Goal: Navigation & Orientation: Find specific page/section

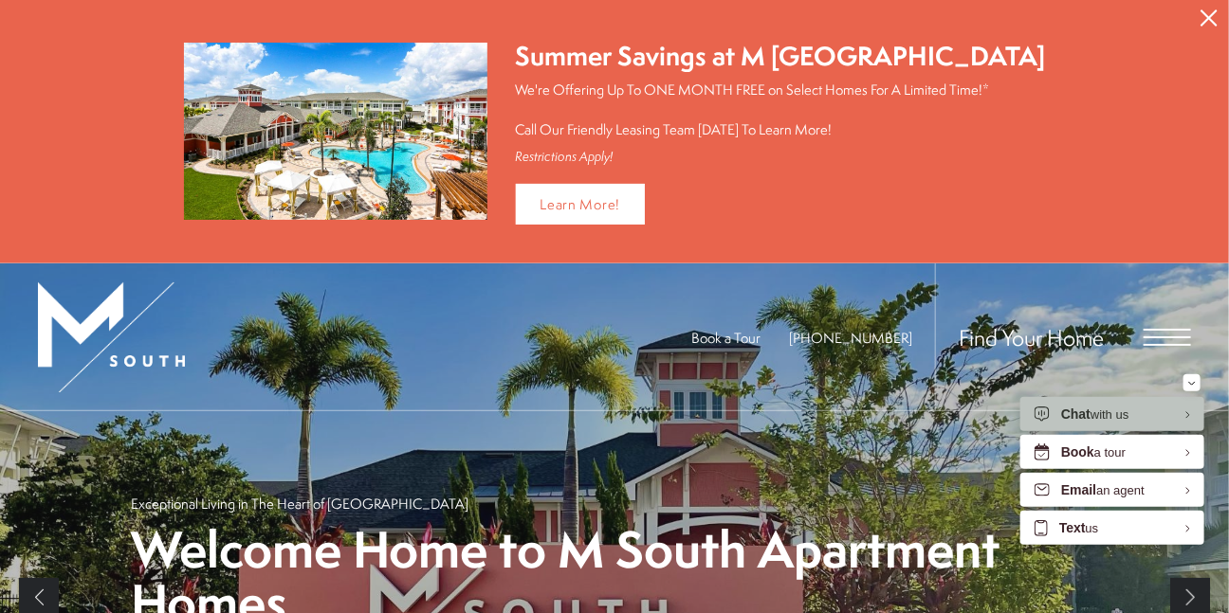
click at [1215, 13] on icon "Close Alert" at bounding box center [1208, 17] width 17 height 17
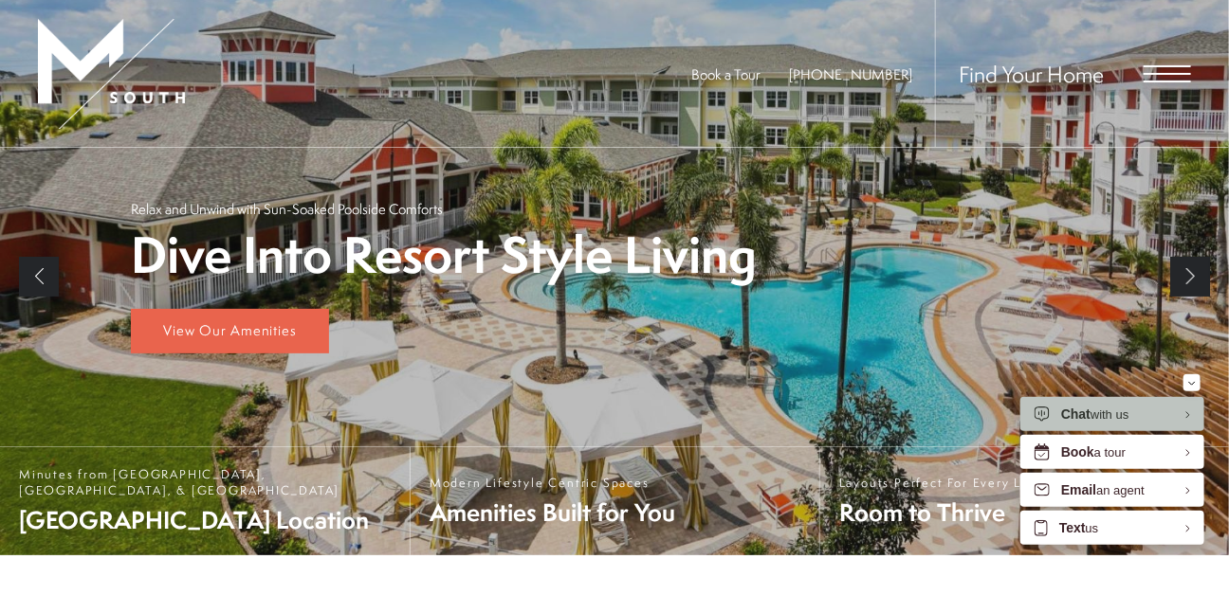
scroll to position [106, 0]
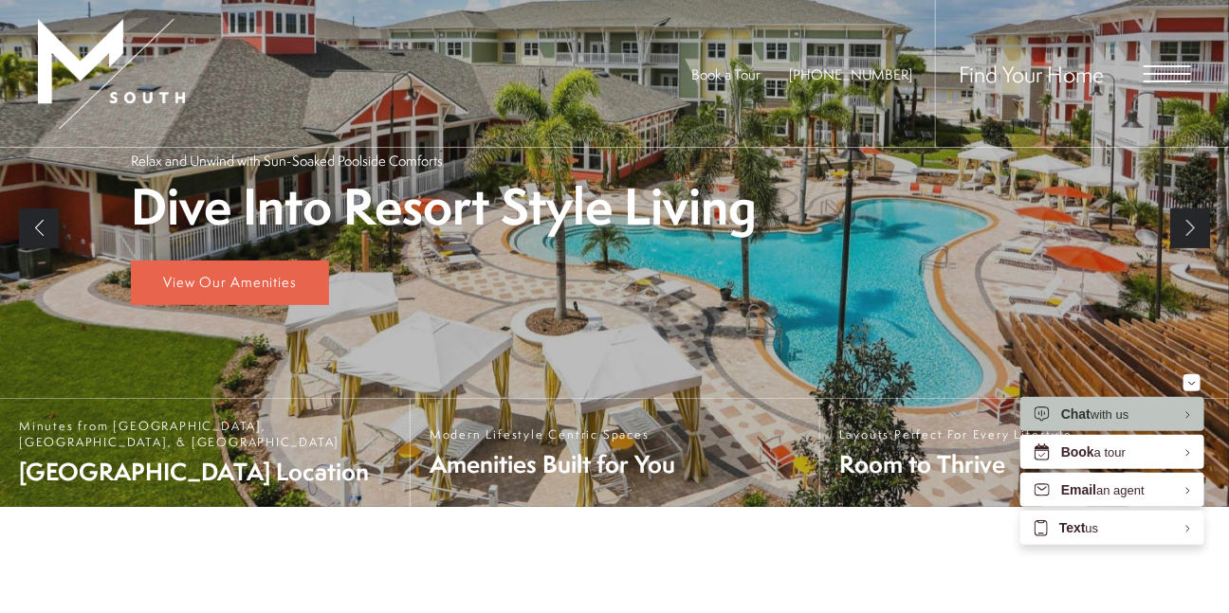
click at [1164, 66] on span "Open Menu" at bounding box center [1166, 66] width 47 height 2
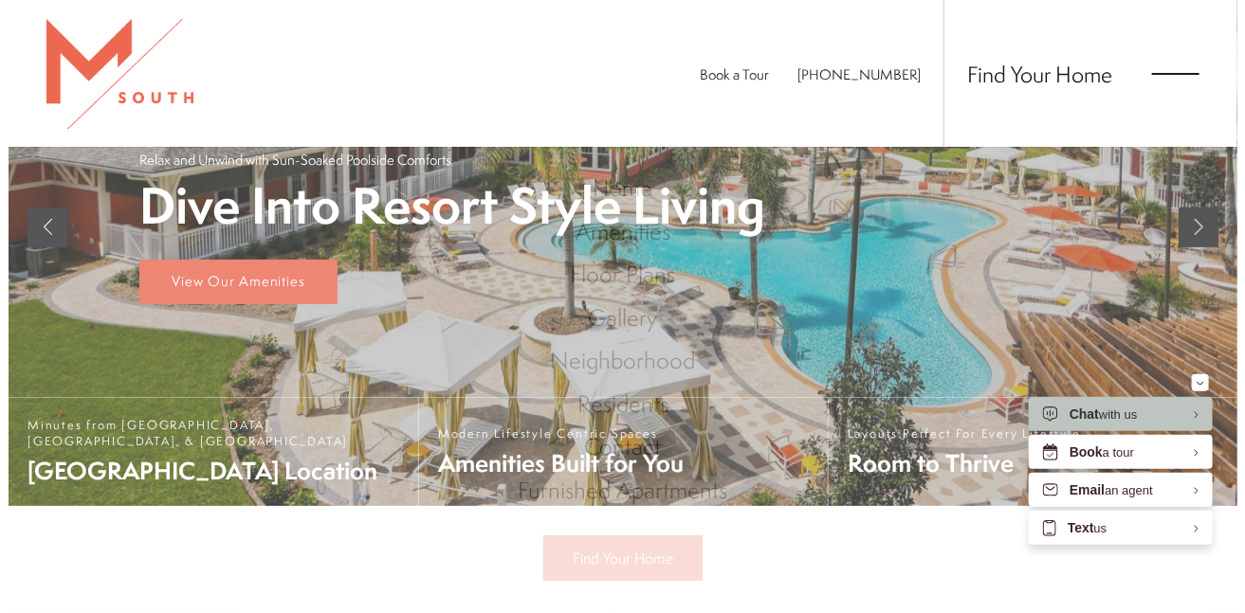
scroll to position [0, 0]
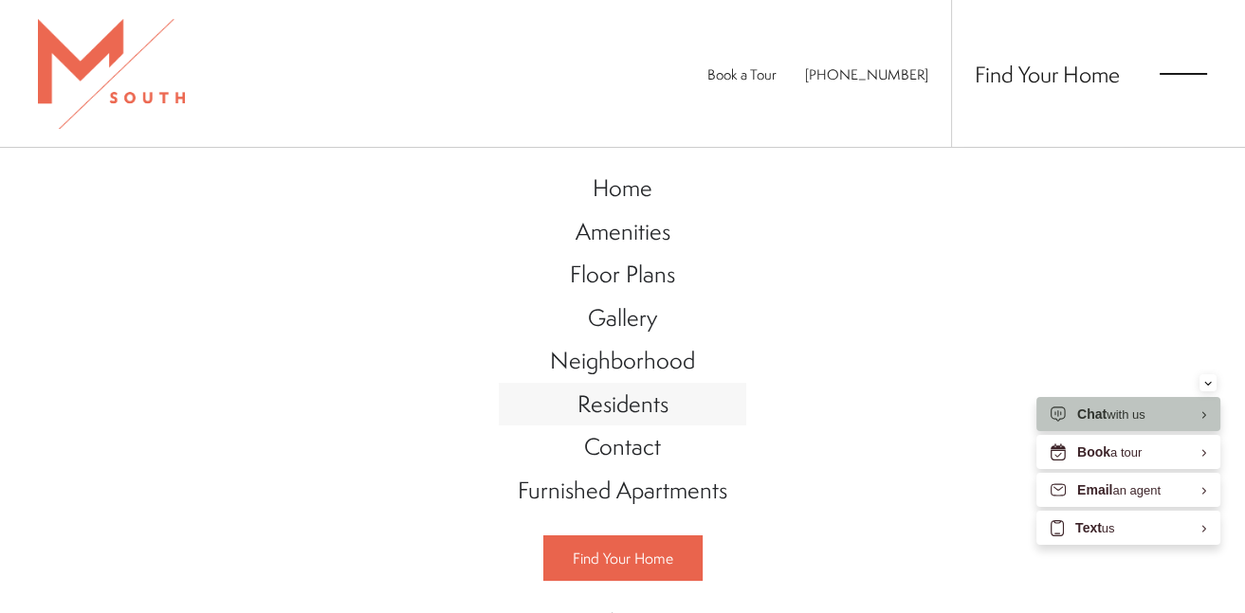
click at [612, 403] on span "Residents" at bounding box center [622, 404] width 91 height 32
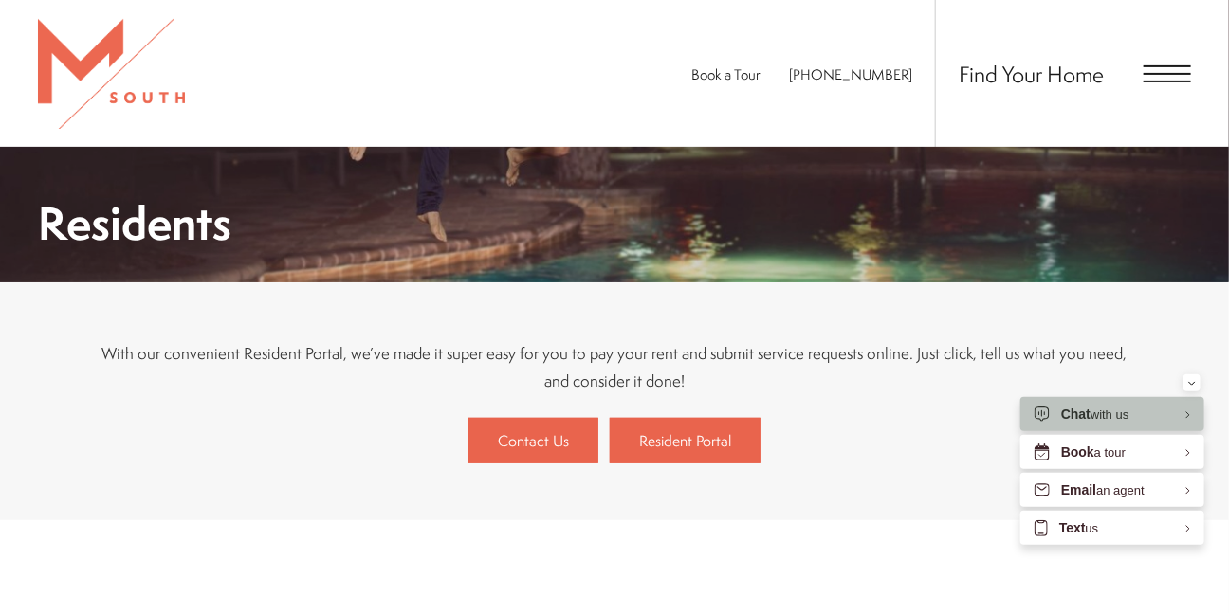
scroll to position [251, 0]
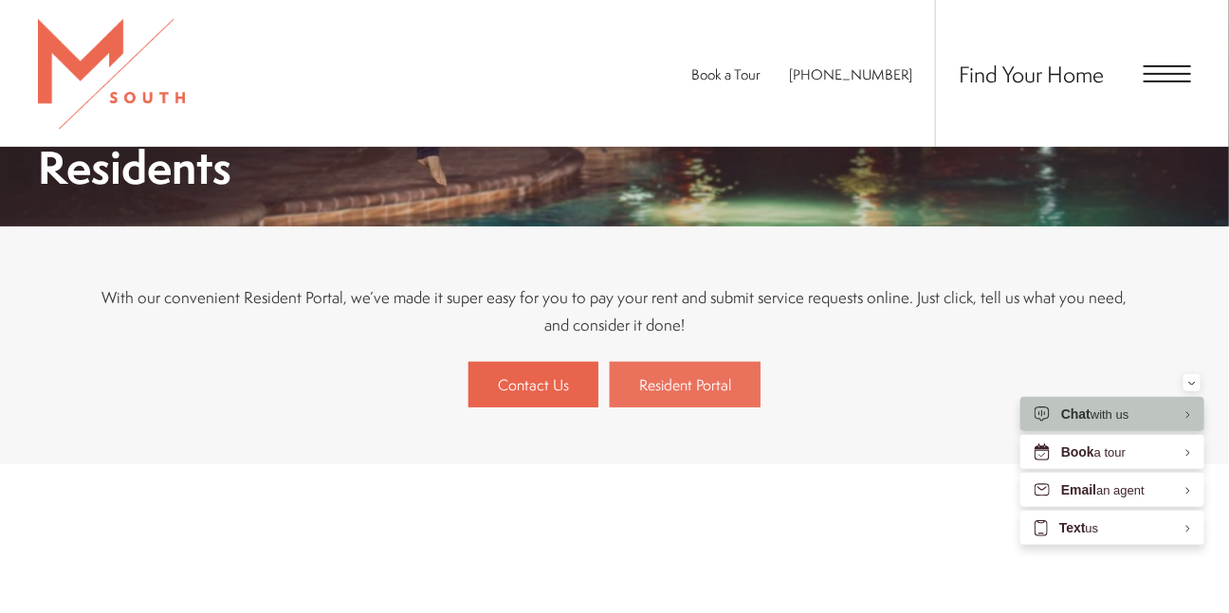
click at [652, 384] on span "Resident Portal" at bounding box center [685, 384] width 92 height 21
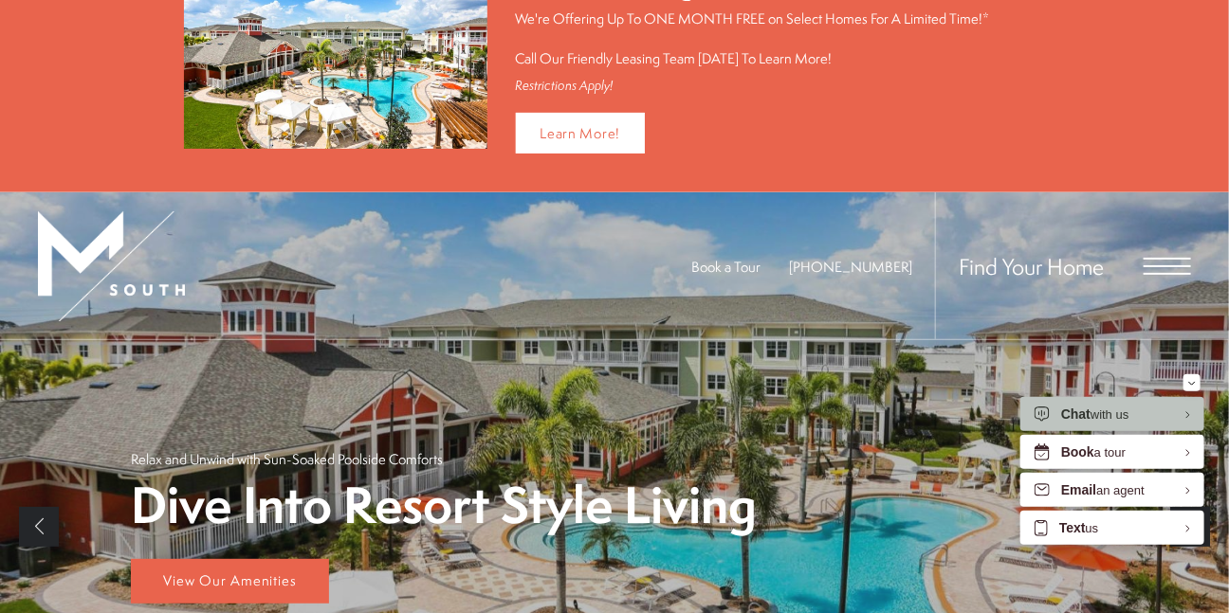
scroll to position [90, 0]
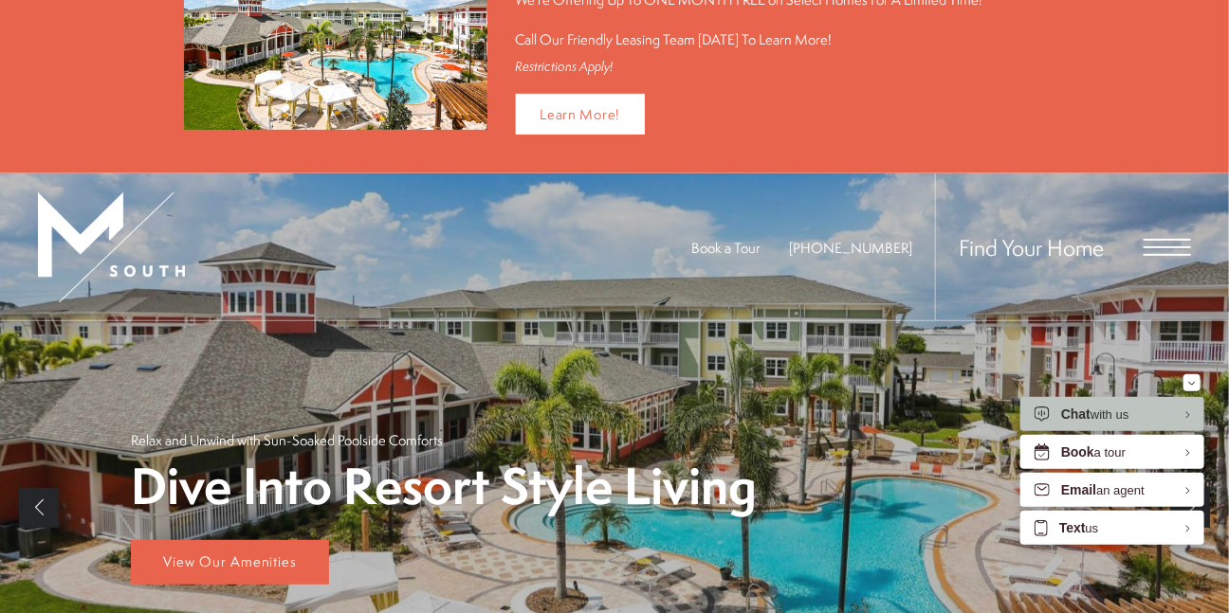
click at [1166, 245] on span "Open Menu" at bounding box center [1166, 247] width 47 height 17
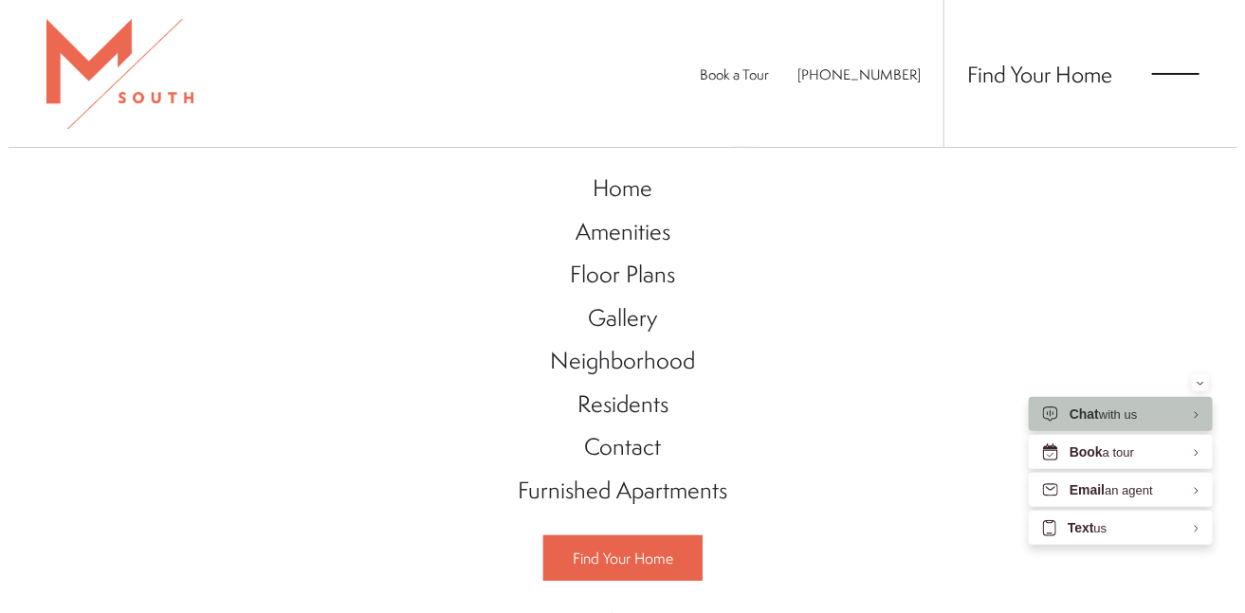
scroll to position [0, 0]
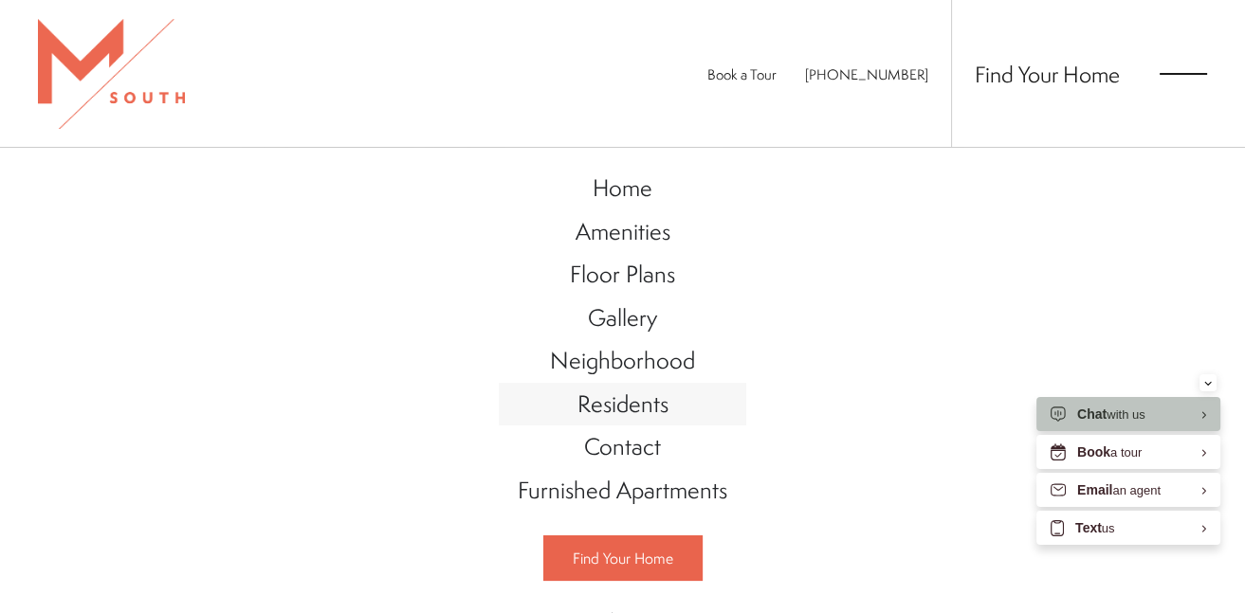
click at [614, 405] on span "Residents" at bounding box center [622, 404] width 91 height 32
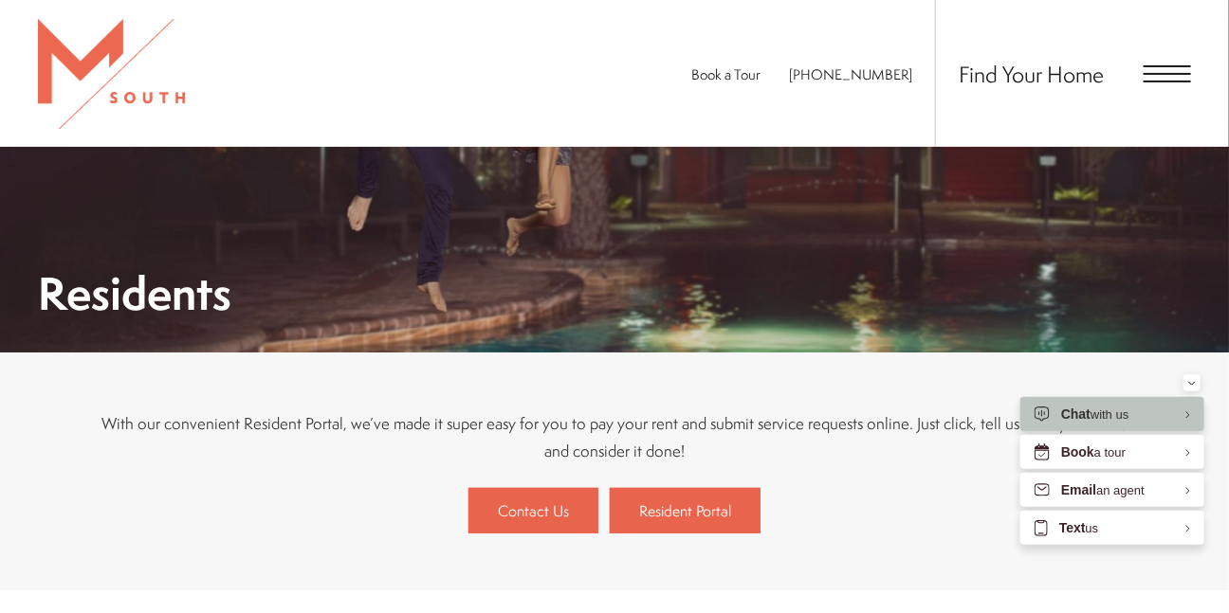
scroll to position [246, 0]
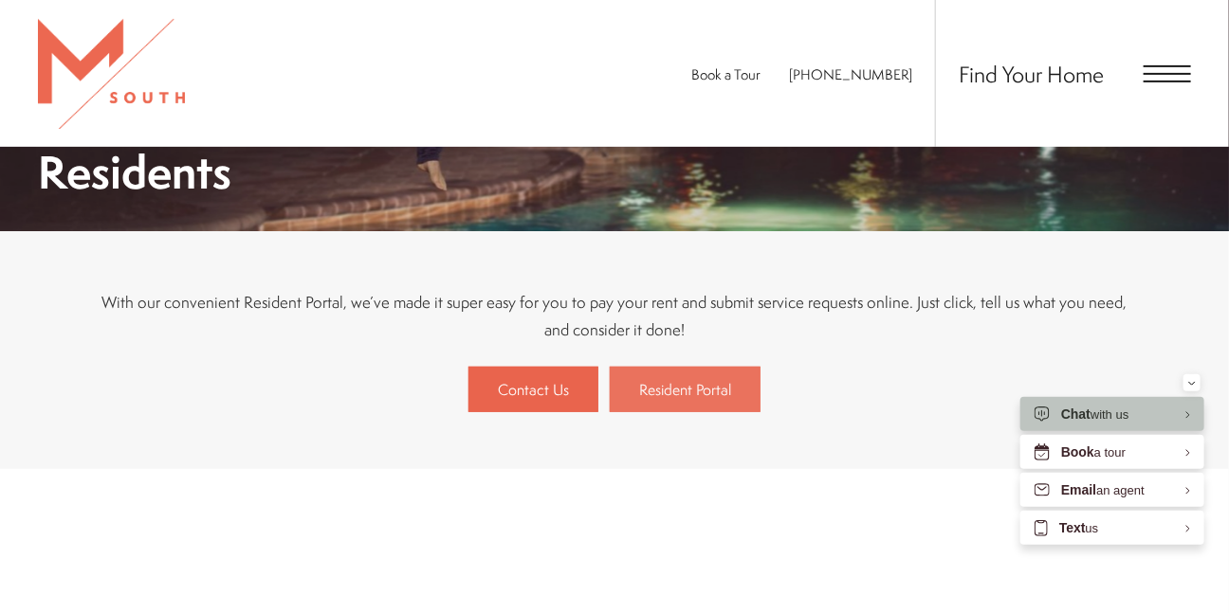
click at [676, 391] on span "Resident Portal" at bounding box center [685, 389] width 92 height 21
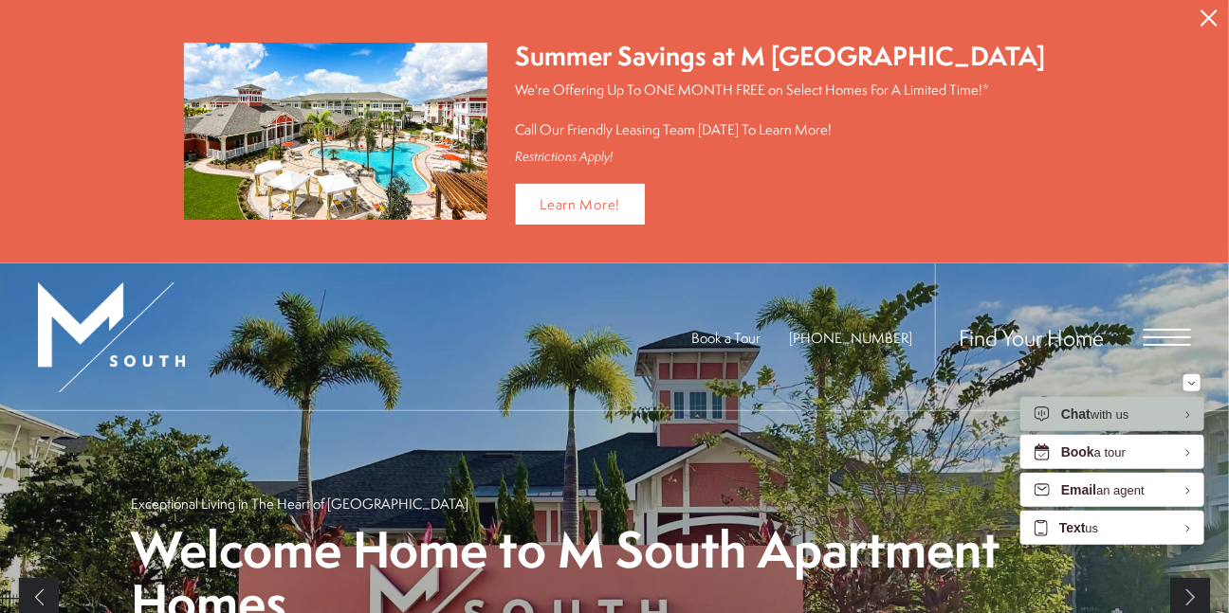
click at [1207, 14] on icon "Close Alert" at bounding box center [1208, 17] width 17 height 17
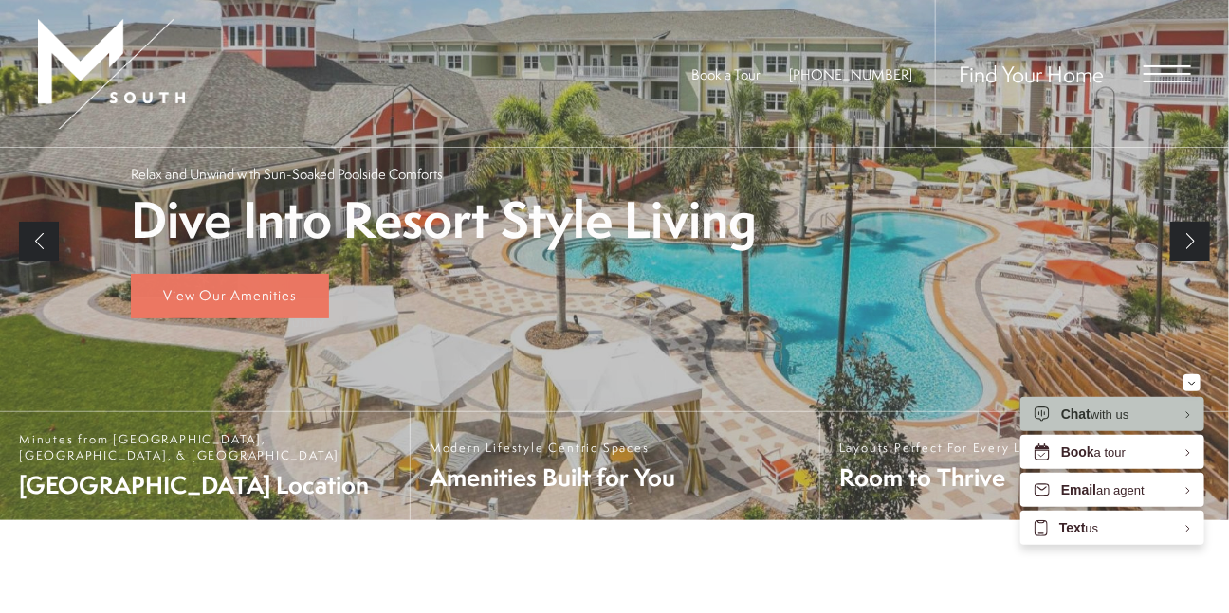
scroll to position [71, 0]
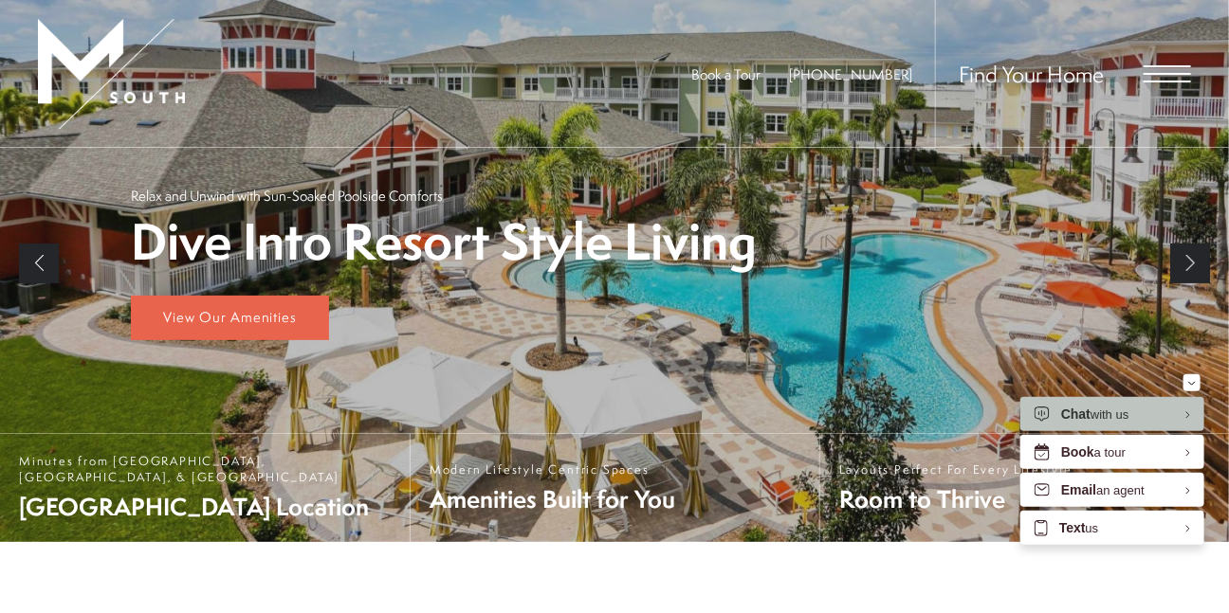
click at [1165, 69] on span "Open Menu" at bounding box center [1166, 73] width 47 height 17
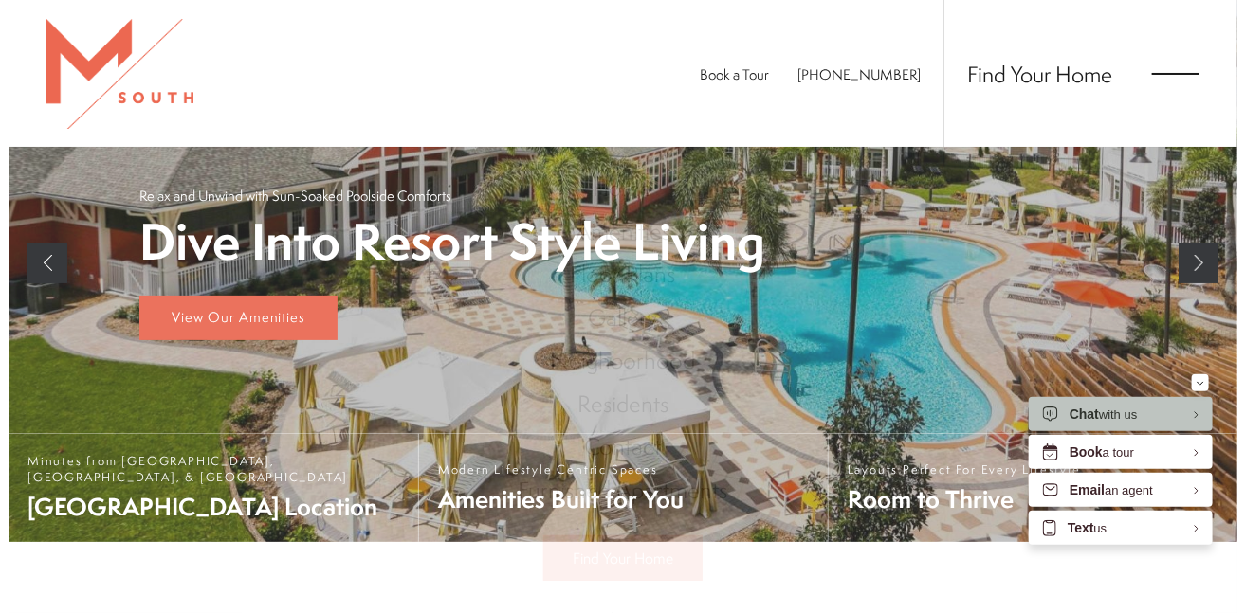
scroll to position [0, 0]
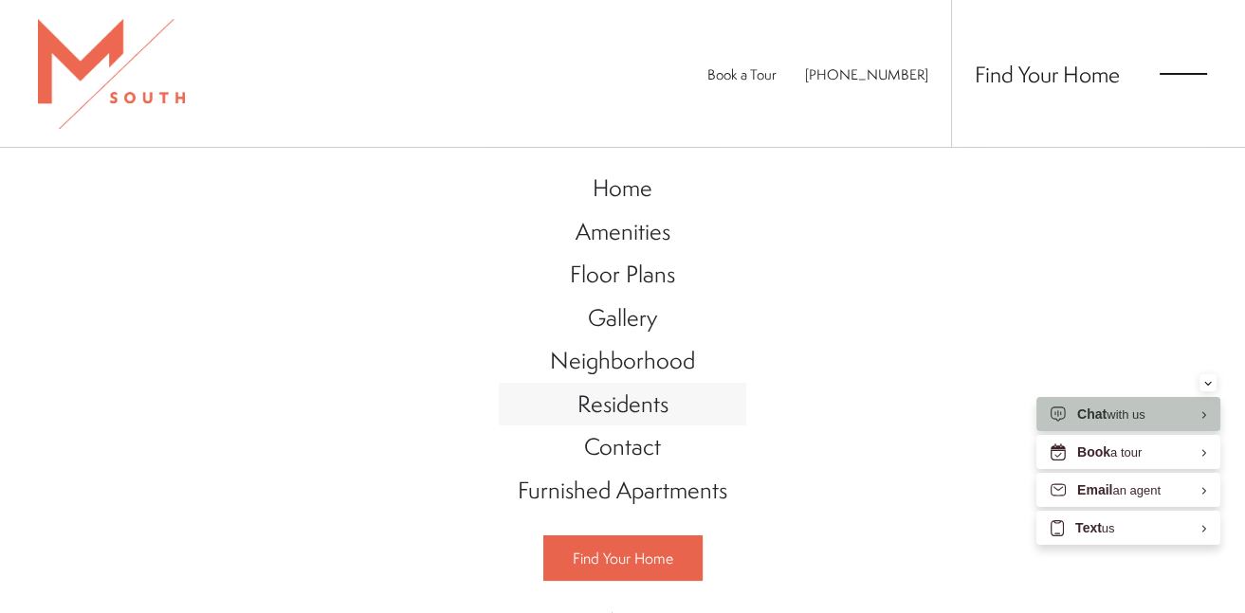
click at [612, 401] on span "Residents" at bounding box center [622, 404] width 91 height 32
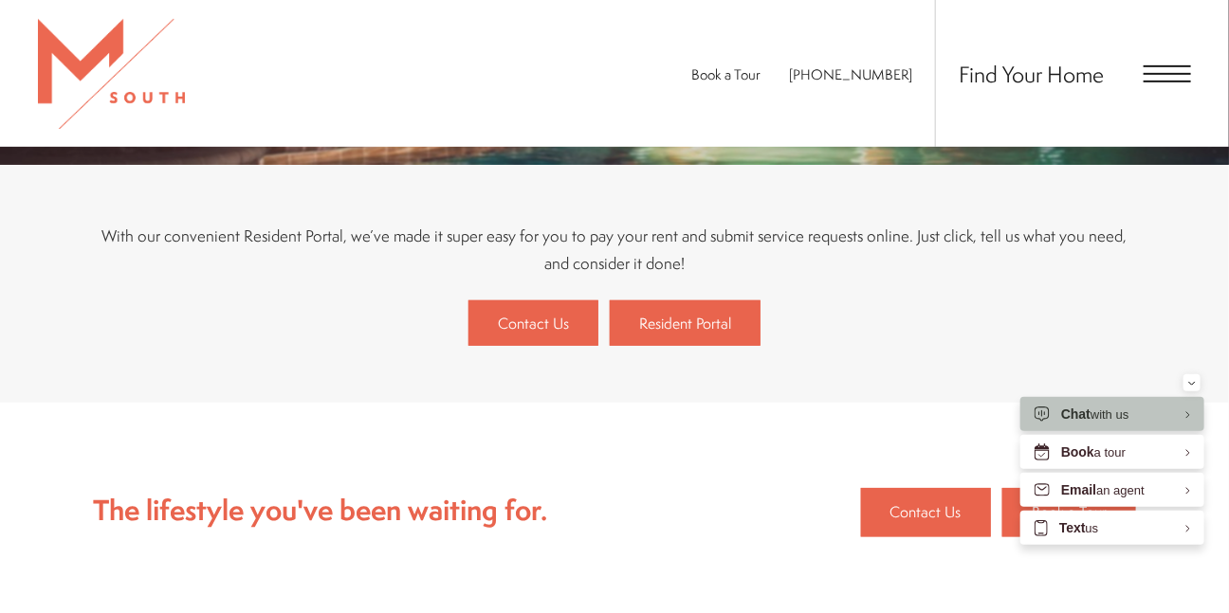
scroll to position [322, 0]
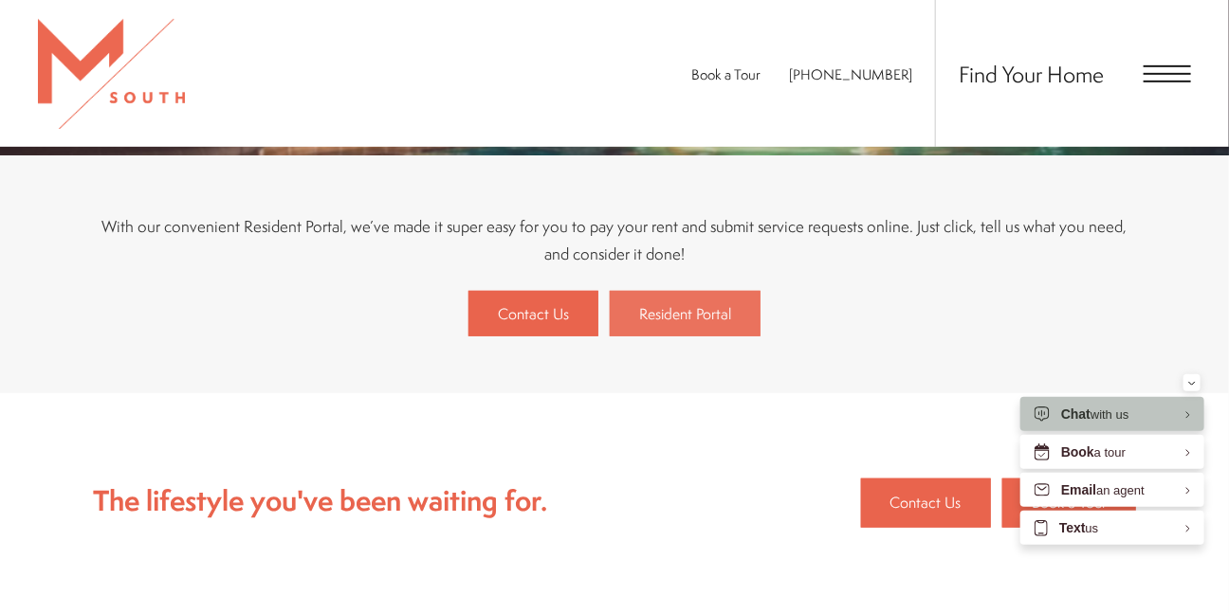
click at [663, 309] on span "Resident Portal" at bounding box center [685, 313] width 92 height 21
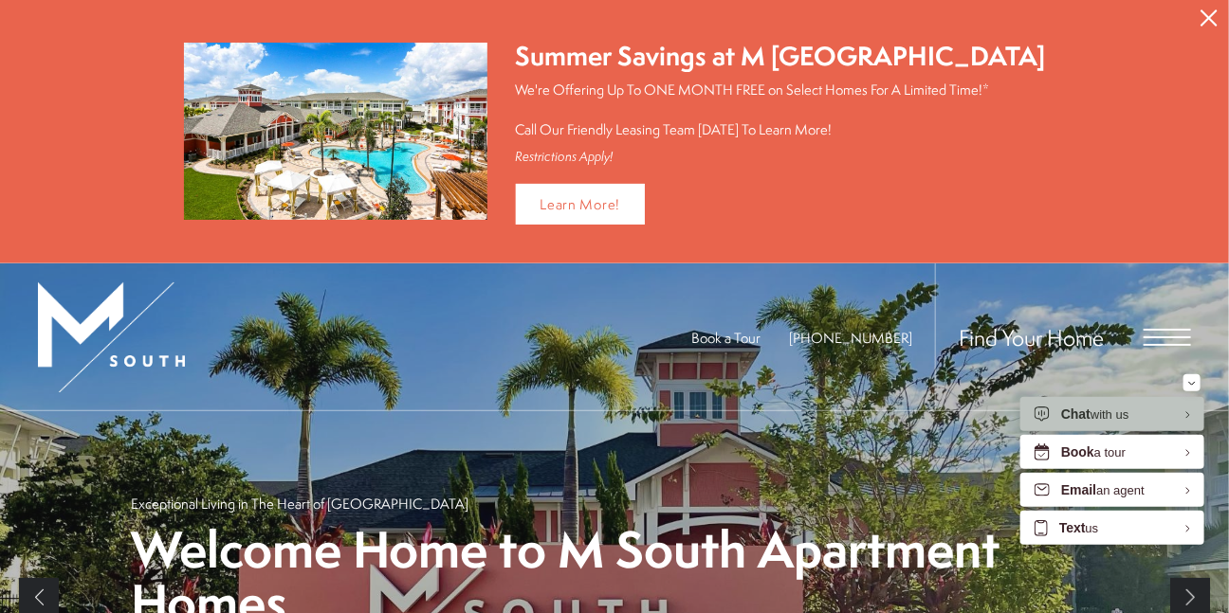
click at [1155, 329] on span "Open Menu" at bounding box center [1166, 337] width 47 height 17
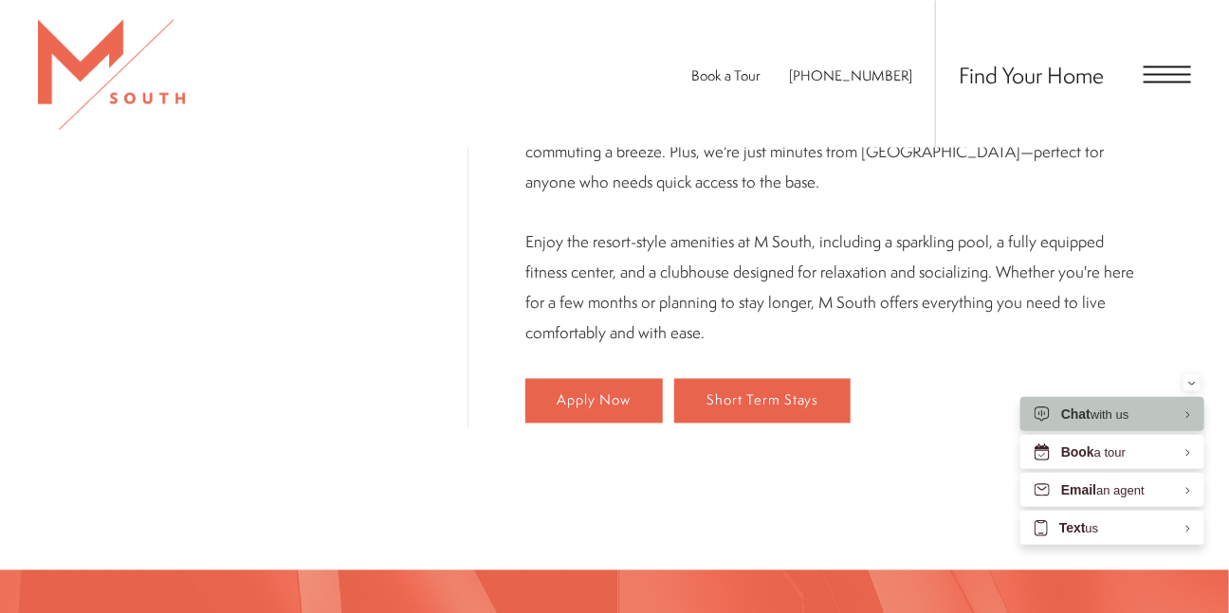
scroll to position [1167, 0]
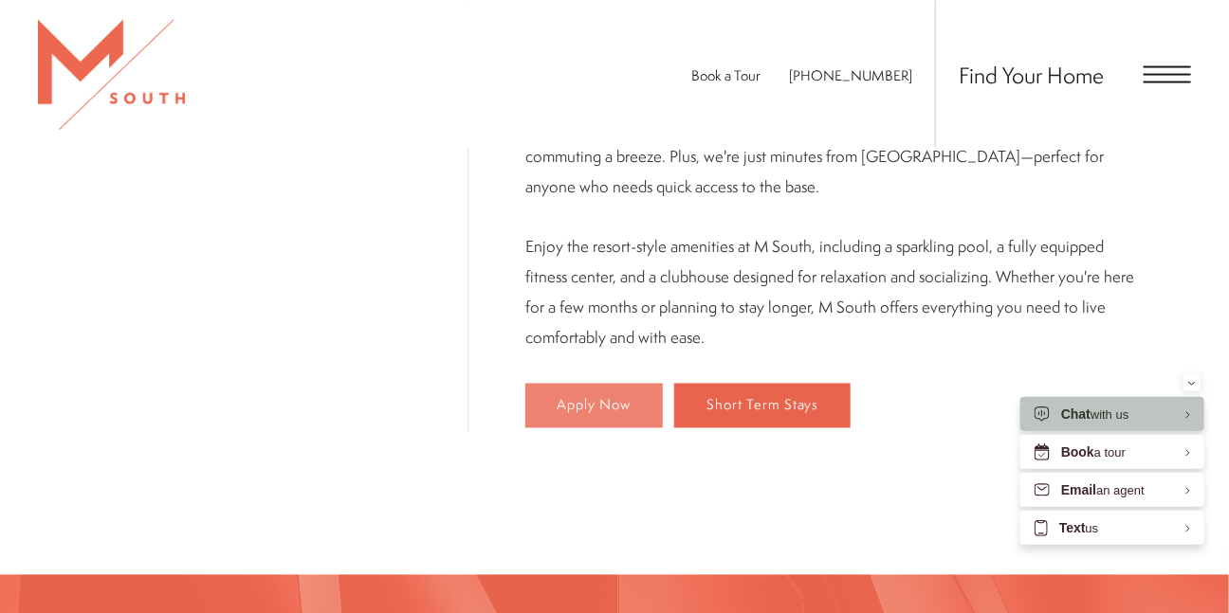
click at [557, 398] on span "Apply Now" at bounding box center [594, 406] width 74 height 16
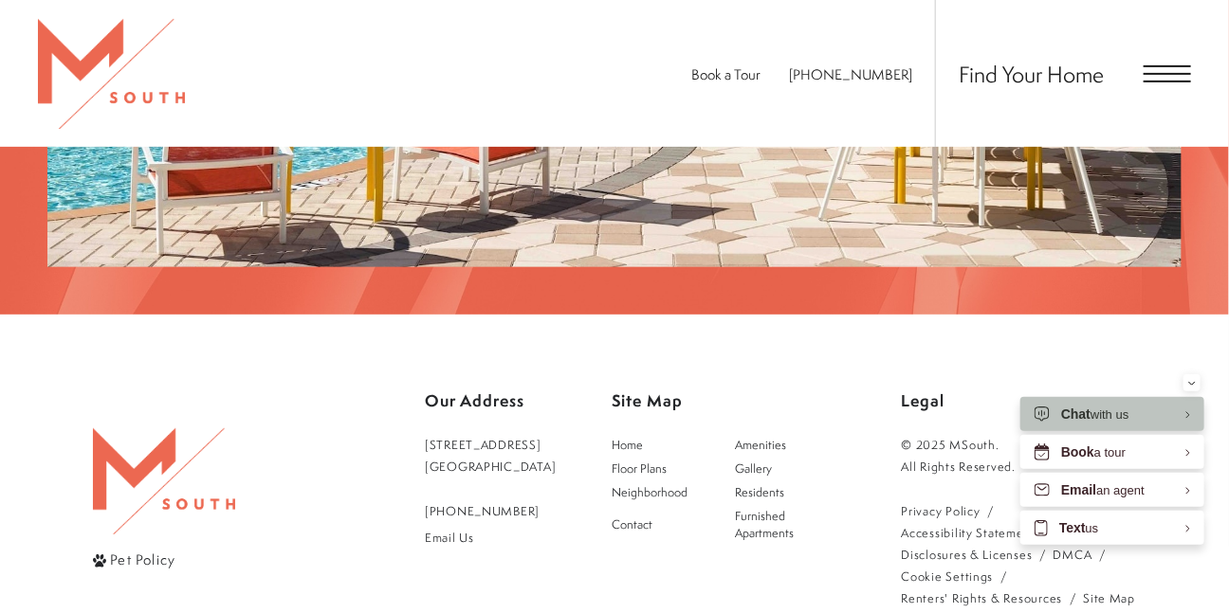
scroll to position [3073, 0]
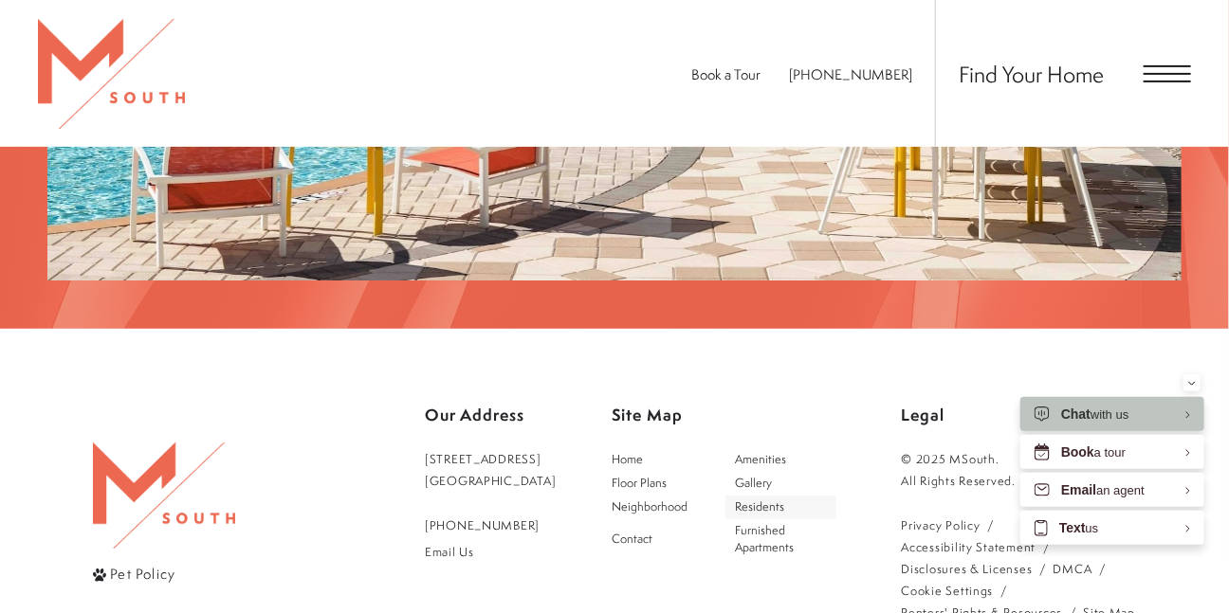
click at [773, 496] on link "Residents" at bounding box center [781, 508] width 112 height 24
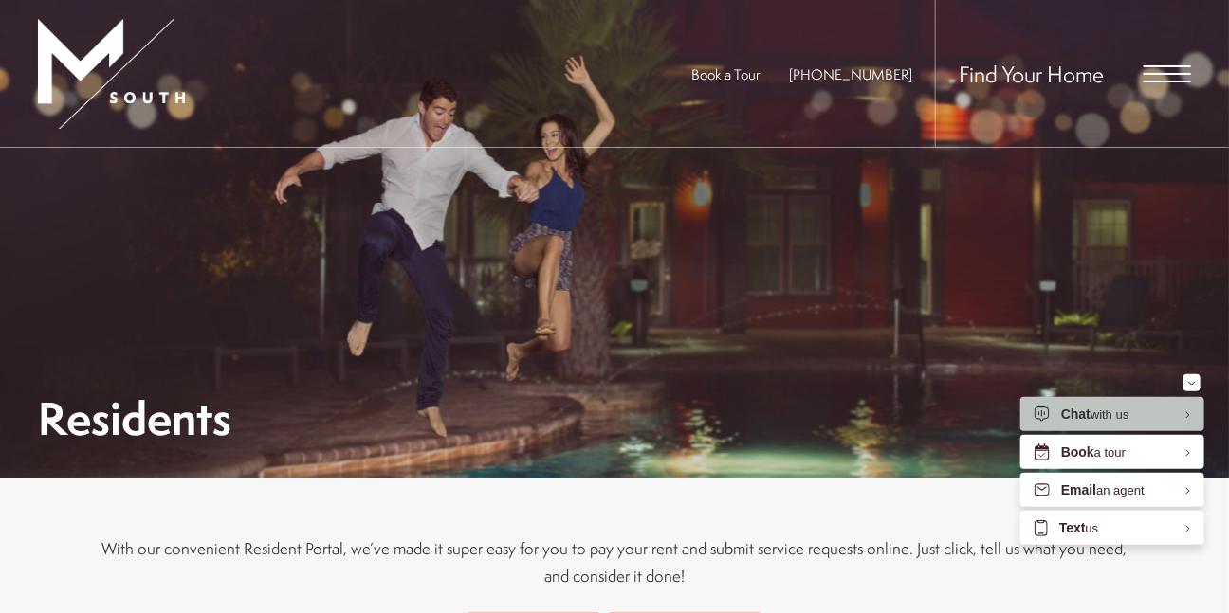
click at [1170, 70] on span "Open Menu" at bounding box center [1166, 73] width 47 height 17
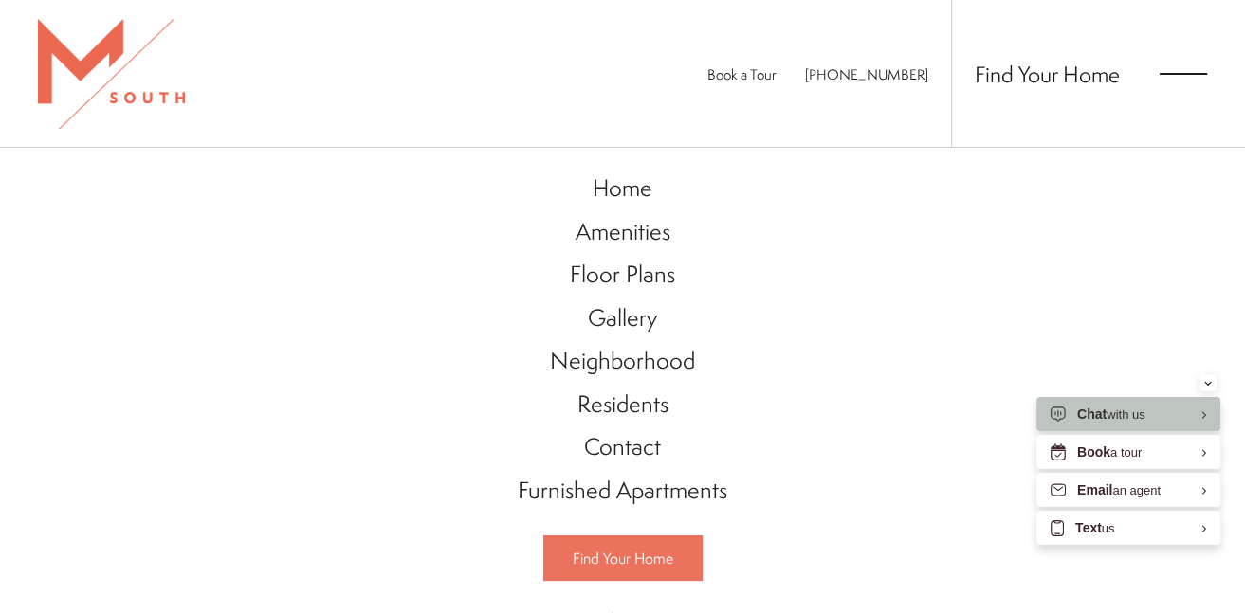
click at [606, 559] on span "Find Your Home" at bounding box center [623, 558] width 100 height 21
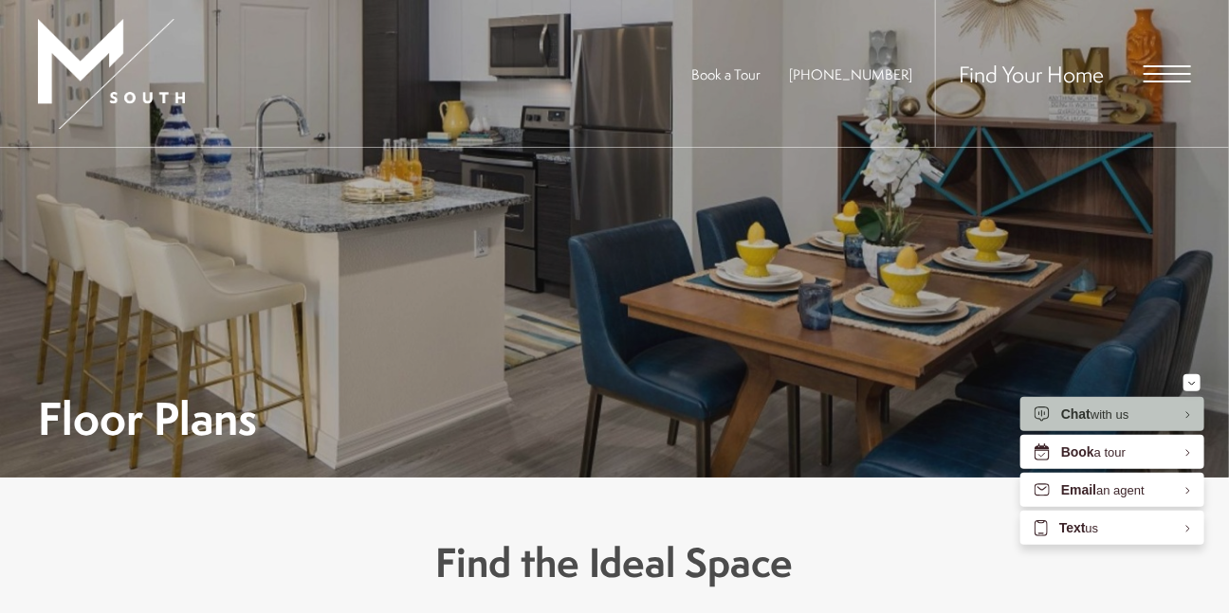
click at [1156, 77] on span "Open Menu" at bounding box center [1166, 73] width 47 height 17
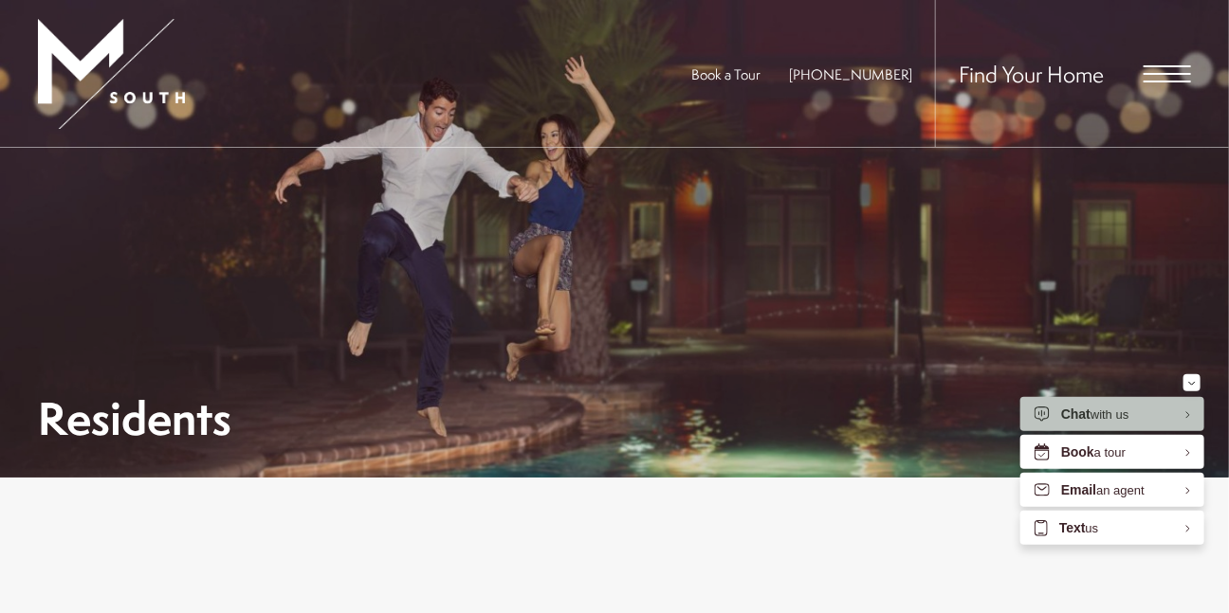
click at [1178, 82] on div "Find Your Home" at bounding box center [1063, 73] width 256 height 147
click at [1176, 76] on span "Open Menu" at bounding box center [1166, 73] width 47 height 17
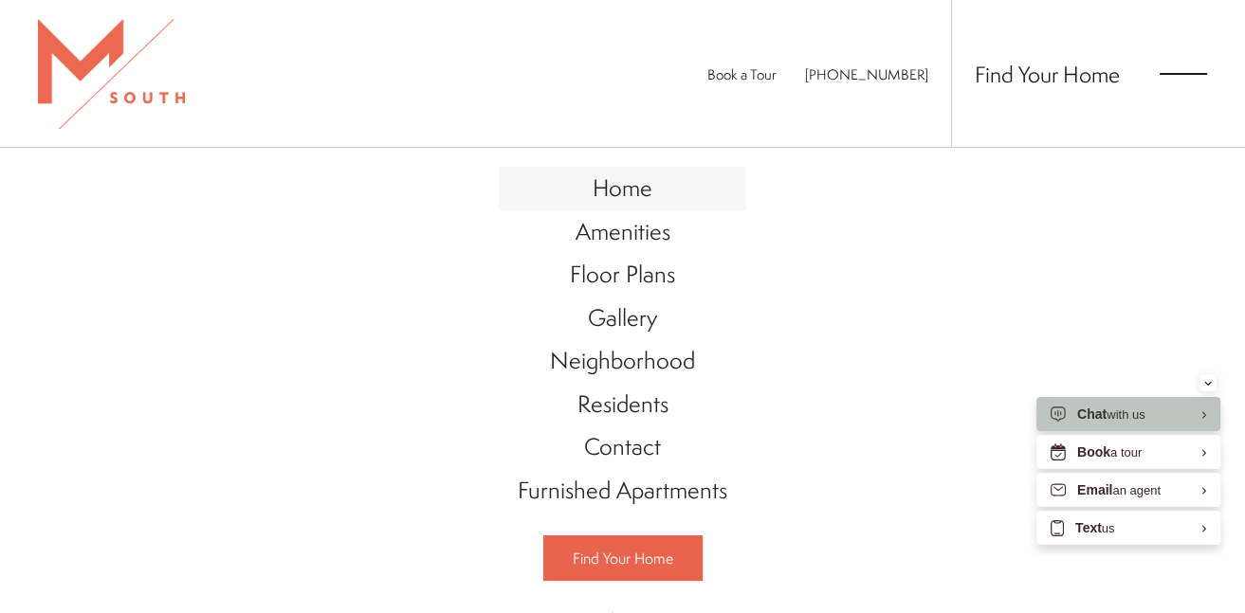
click at [636, 198] on span "Home" at bounding box center [622, 188] width 60 height 32
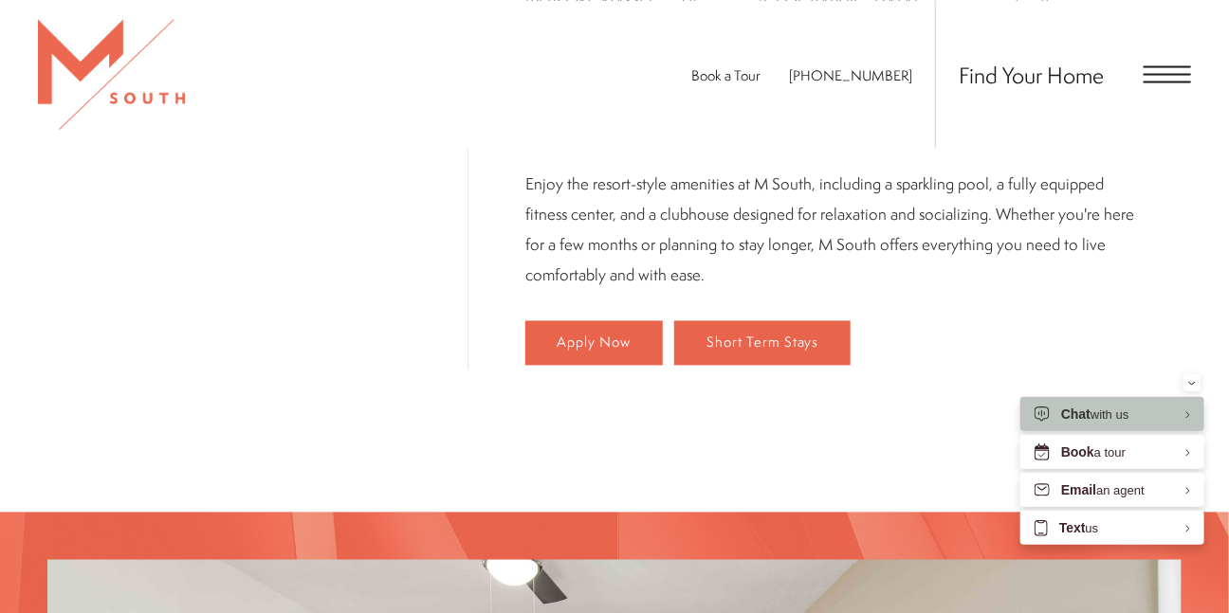
scroll to position [1067, 0]
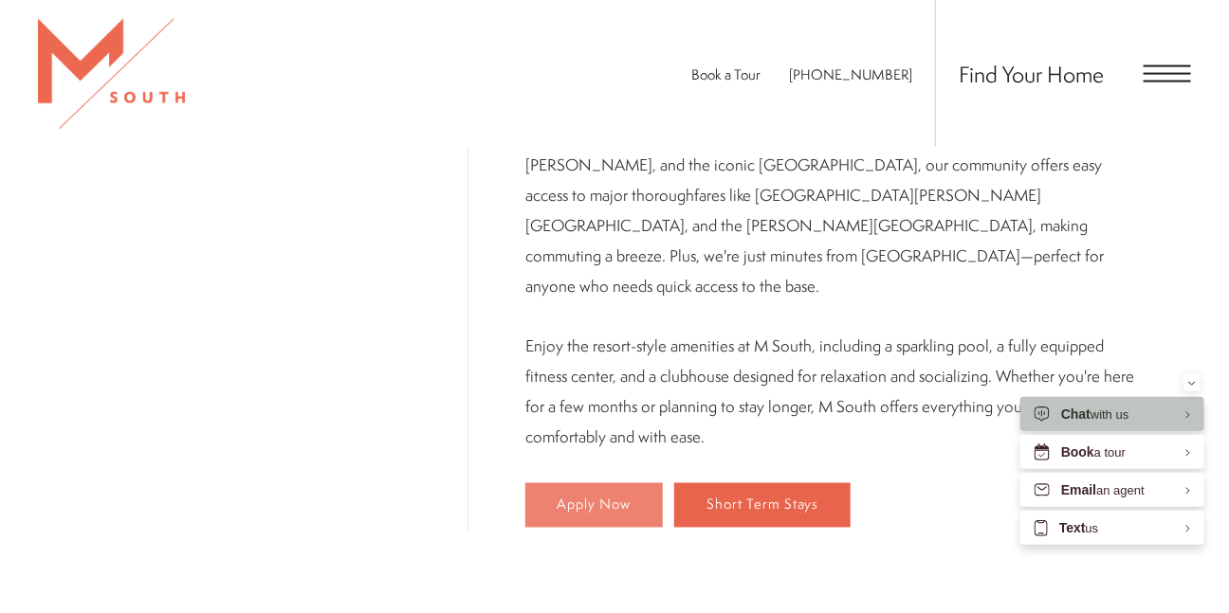
click at [557, 498] on span "Apply Now" at bounding box center [594, 506] width 74 height 16
